Goal: Task Accomplishment & Management: Complete application form

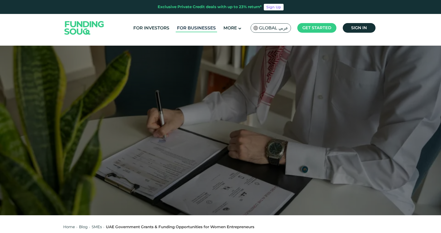
click at [201, 28] on link "For Businesses" at bounding box center [196, 28] width 41 height 8
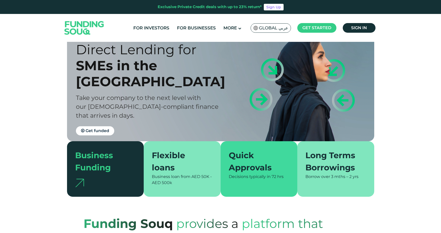
scroll to position [28, 0]
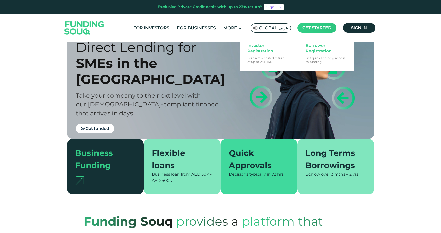
click at [314, 27] on span "Get started" at bounding box center [316, 27] width 29 height 5
click at [311, 53] on span "Borrower Registration" at bounding box center [324, 48] width 39 height 11
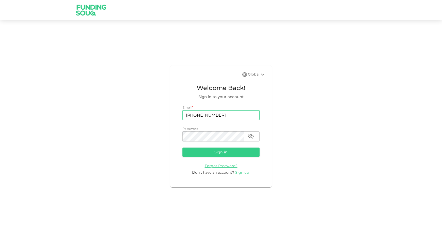
drag, startPoint x: 224, startPoint y: 116, endPoint x: 163, endPoint y: 115, distance: 60.4
click at [163, 115] on div "Global Welcome Back! Sign in to your account Email * email [PHONE_NUMBER] email…" at bounding box center [221, 126] width 442 height 200
type input "[PERSON_NAME][EMAIL_ADDRESS][DOMAIN_NAME]"
click at [223, 152] on button "Sign in" at bounding box center [220, 152] width 77 height 9
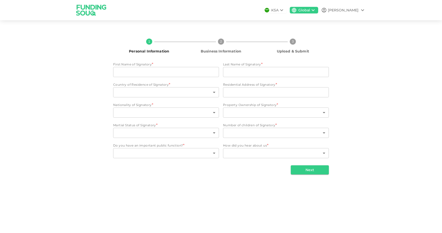
type input "Ghiya"
type input "rushidat"
type input "2"
type input "park view towers"
type input "98"
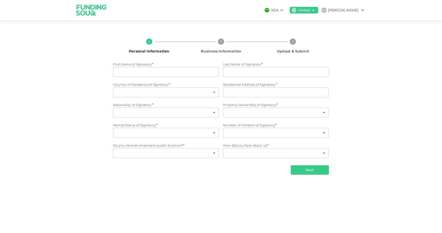
type input "3"
type input "1"
type input "3"
type input "1"
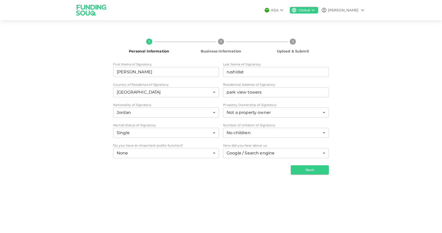
click at [279, 10] on div "KSA" at bounding box center [274, 10] width 7 height 5
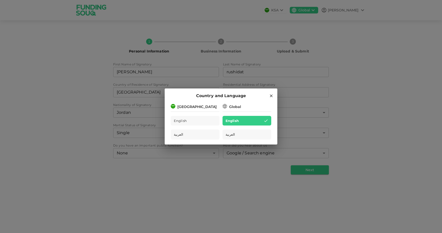
click at [190, 109] on div "Saudi Arabia" at bounding box center [196, 106] width 39 height 5
click at [190, 107] on div "Saudi Arabia" at bounding box center [196, 106] width 39 height 5
click at [204, 107] on div "Saudi Arabia" at bounding box center [195, 106] width 49 height 6
click at [234, 106] on div "Global" at bounding box center [235, 106] width 12 height 5
click at [194, 106] on div "Saudi Arabia" at bounding box center [196, 106] width 39 height 5
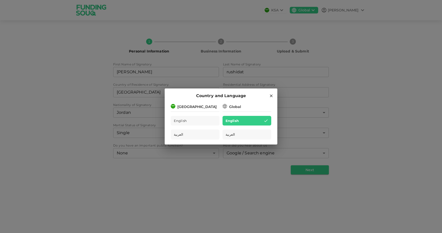
click at [236, 106] on div "Global" at bounding box center [235, 106] width 12 height 5
click at [195, 118] on div "English" at bounding box center [195, 121] width 49 height 10
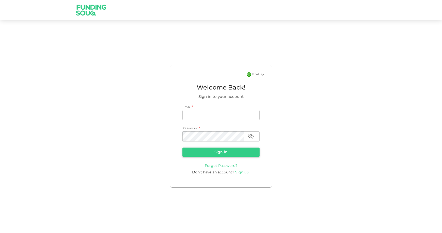
type input "[PERSON_NAME][EMAIL_ADDRESS][DOMAIN_NAME]"
click at [216, 150] on button "Sign in" at bounding box center [220, 152] width 77 height 9
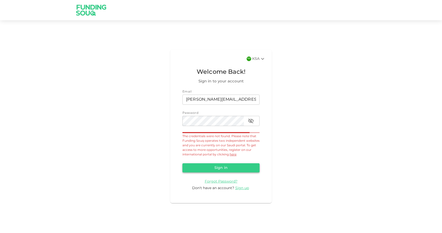
click at [233, 168] on button "Sign in" at bounding box center [220, 167] width 77 height 9
click at [240, 186] on div "Don't have an account? Sign up" at bounding box center [220, 188] width 77 height 5
click at [240, 187] on span "Sign up" at bounding box center [242, 188] width 14 height 4
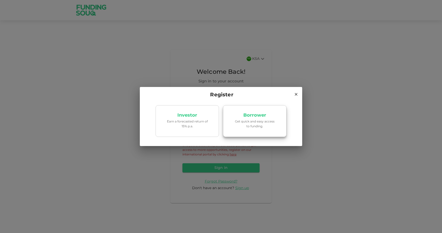
click at [244, 116] on p "Borrower" at bounding box center [254, 115] width 23 height 5
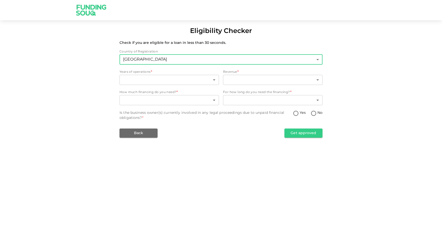
click at [160, 61] on body "Eligibility Checker Check if you are eligible for a loan in less than 30 second…" at bounding box center [221, 116] width 442 height 233
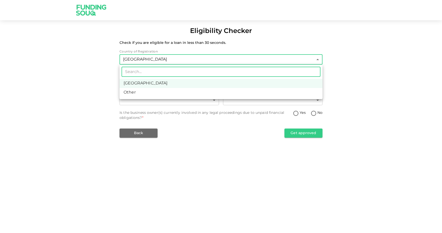
click at [156, 93] on li "Other" at bounding box center [221, 92] width 203 height 9
type input "3"
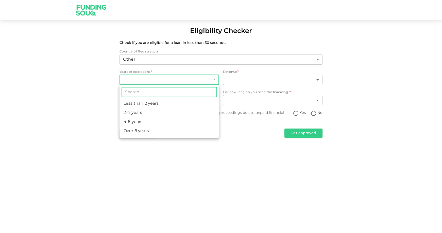
click at [148, 78] on body "Eligibility Checker Check if you are eligible for a loan in less than 30 second…" at bounding box center [221, 116] width 442 height 233
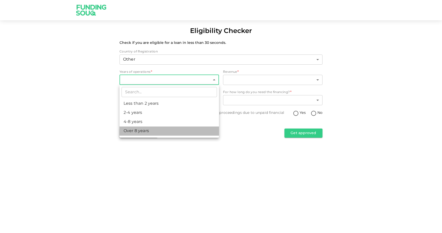
click at [144, 129] on li "Over 8 years" at bounding box center [169, 131] width 99 height 9
type input "4"
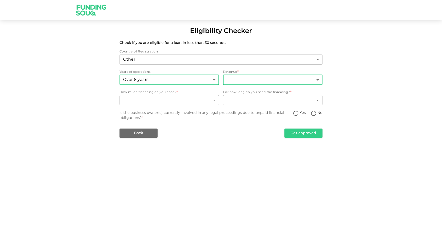
click at [244, 81] on body "Eligibility Checker Check if you are eligible for a loan in less than 30 second…" at bounding box center [221, 116] width 442 height 233
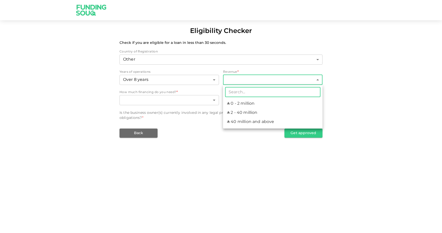
click at [241, 102] on li "ʢ 0 - 2 million" at bounding box center [272, 103] width 99 height 9
type input "1"
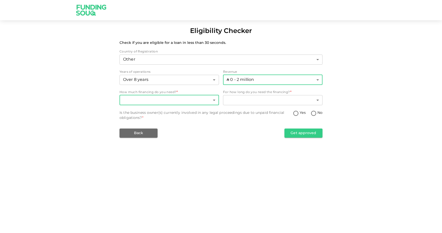
click at [168, 103] on body "Eligibility Checker Check if you are eligible for a loan in less than 30 second…" at bounding box center [221, 116] width 442 height 233
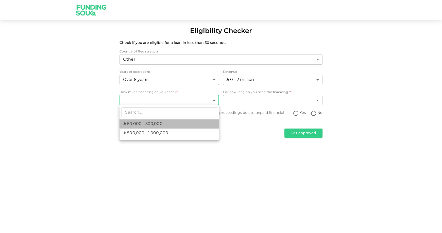
click at [154, 125] on span "ʢ 50,000 - 500,000" at bounding box center [143, 124] width 39 height 6
type input "1"
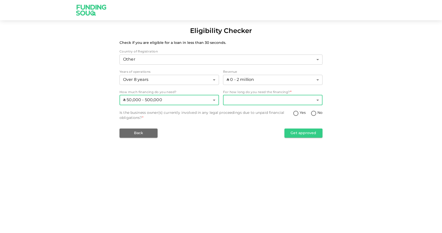
click at [249, 99] on body "Eligibility Checker Check if you are eligible for a loan in less than 30 second…" at bounding box center [221, 116] width 442 height 233
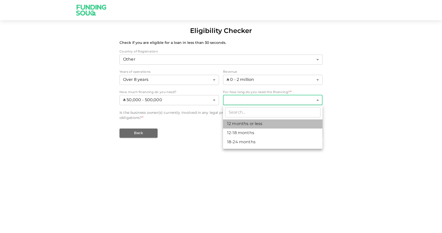
click at [247, 124] on li "12 months or less" at bounding box center [272, 124] width 99 height 9
type input "1"
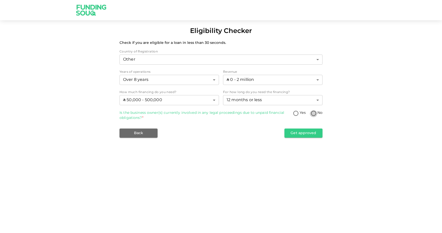
click at [314, 114] on input "No" at bounding box center [314, 113] width 8 height 7
radio input "true"
click at [303, 135] on button "Get approved" at bounding box center [303, 133] width 38 height 9
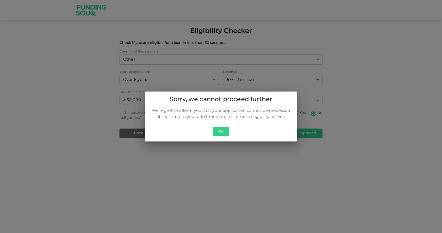
click at [224, 132] on button "Ok" at bounding box center [221, 131] width 16 height 9
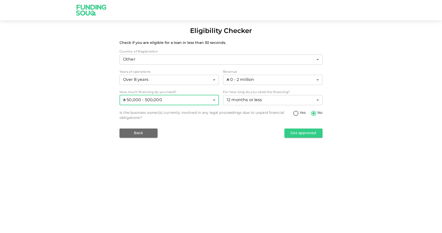
click at [157, 101] on body "Eligibility Checker Check if you are eligible for a loan in less than 30 second…" at bounding box center [221, 116] width 442 height 233
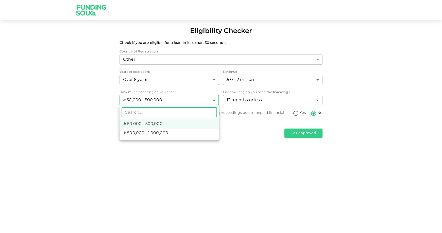
click at [155, 130] on span "ʢ 500,000 - 1,000,000" at bounding box center [146, 133] width 45 height 6
type input "2"
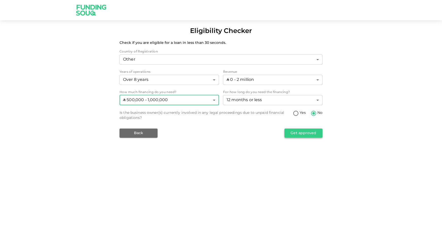
click at [304, 135] on button "Get approved" at bounding box center [303, 133] width 38 height 9
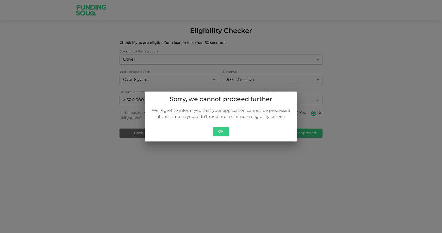
click at [223, 132] on button "Ok" at bounding box center [221, 131] width 16 height 9
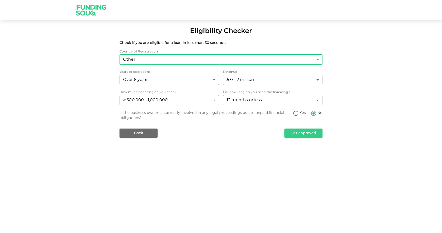
click at [164, 60] on body "Eligibility Checker Check if you are eligible for a loan in less than 30 second…" at bounding box center [221, 116] width 442 height 233
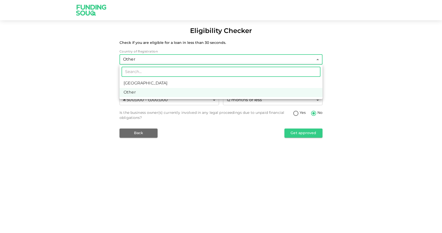
click at [151, 82] on li "Saudi Arabia" at bounding box center [221, 83] width 203 height 9
type input "2"
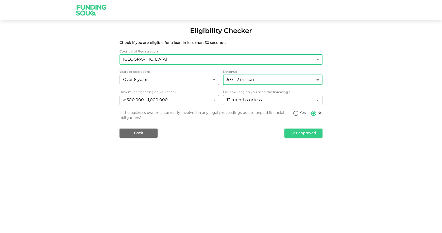
click at [248, 81] on body "Eligibility Checker Check if you are eligible for a loan in less than 30 second…" at bounding box center [221, 116] width 442 height 233
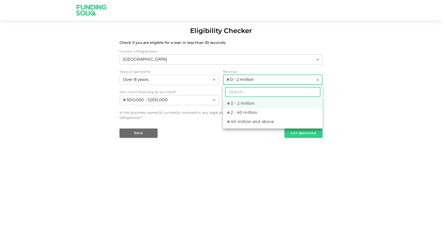
click at [246, 111] on li "ʢ 2 - 40 million" at bounding box center [272, 112] width 99 height 9
type input "2"
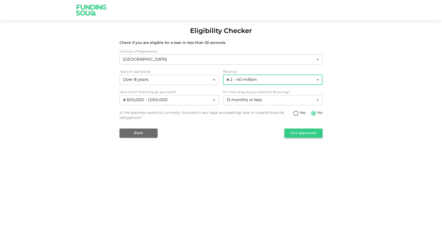
click at [315, 135] on button "Get approved" at bounding box center [303, 133] width 38 height 9
